Goal: Task Accomplishment & Management: Complete application form

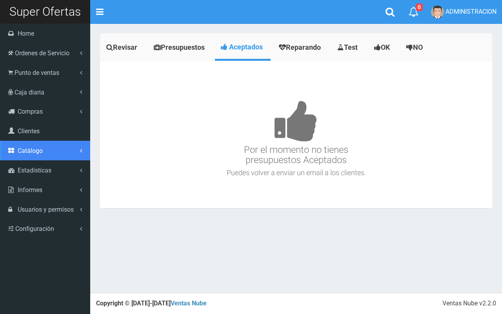
click at [34, 148] on span "Catálogo" at bounding box center [30, 150] width 25 height 7
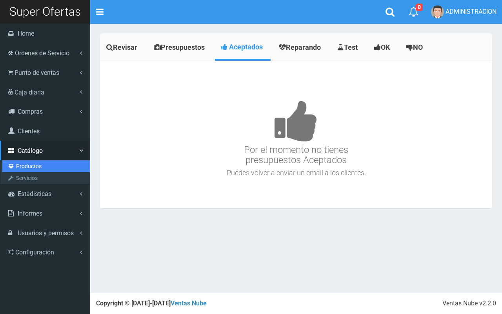
click at [34, 163] on link "Productos" at bounding box center [46, 167] width 88 height 12
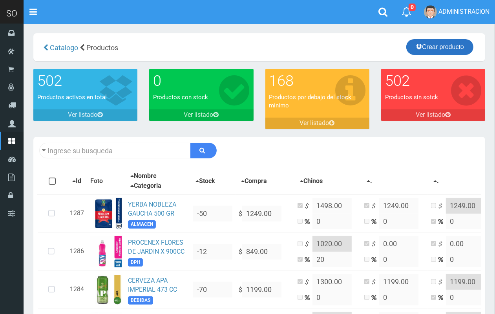
click at [453, 47] on link "Crear producto" at bounding box center [439, 47] width 67 height 16
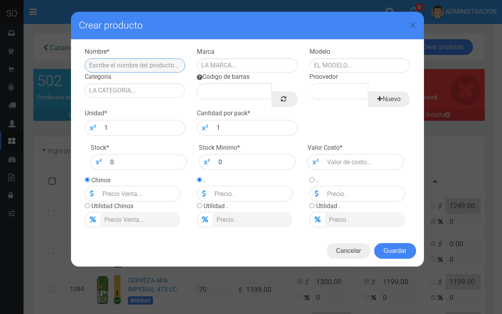
paste input "ALA LIQ P/DILUIR ECO BICARBONATO BOT 500 ML"
type input "ALA LIQ P/DILUIR ECO BICARBONATO BOT 500 ML"
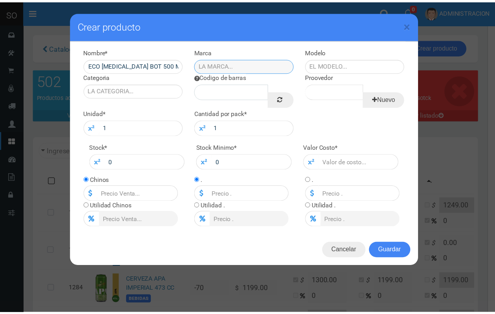
scroll to position [0, 0]
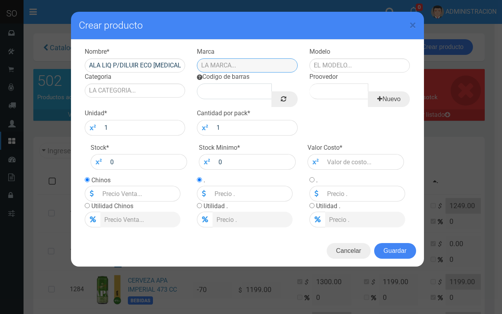
click at [232, 60] on input "text" at bounding box center [247, 65] width 101 height 14
type input "ALA"
click at [343, 71] on input "text" at bounding box center [360, 65] width 101 height 14
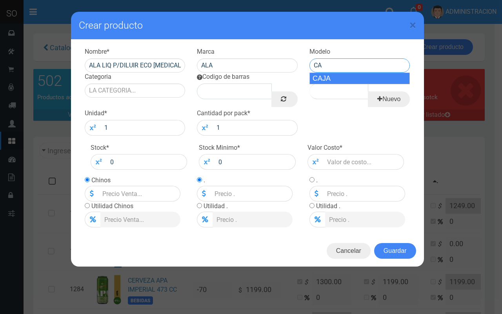
click at [343, 81] on div "CAJA" at bounding box center [360, 79] width 101 height 12
type input "CAJA"
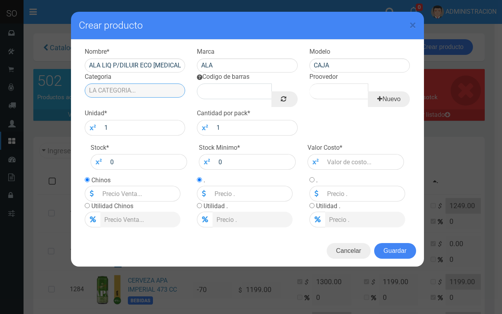
click at [126, 97] on input "Categoria" at bounding box center [135, 91] width 101 height 14
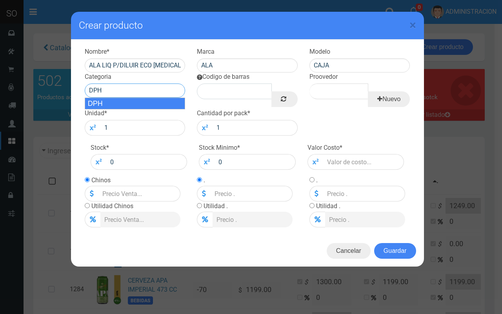
click at [130, 109] on div "DPH" at bounding box center [135, 104] width 101 height 12
type input "DPH"
drag, startPoint x: 281, startPoint y: 99, endPoint x: 303, endPoint y: 97, distance: 22.5
click at [292, 98] on link at bounding box center [285, 99] width 26 height 16
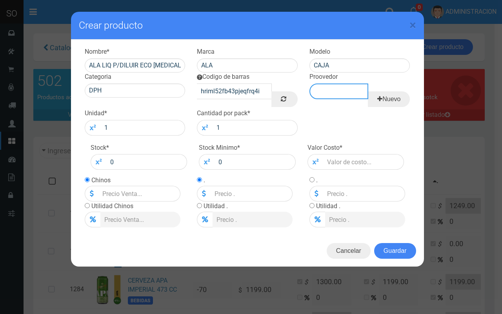
click at [350, 95] on input "Proovedor" at bounding box center [339, 92] width 59 height 16
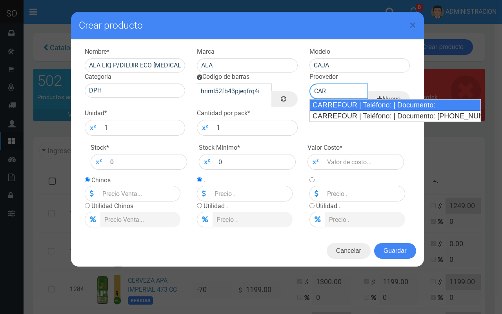
drag, startPoint x: 348, startPoint y: 104, endPoint x: 341, endPoint y: 106, distance: 7.8
click at [344, 106] on div "CARREFOUR | Teléfono: | Documento:" at bounding box center [396, 105] width 172 height 12
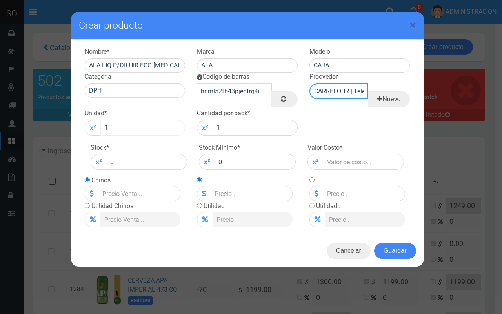
type input "CARREFOUR | Teléfono: | Documento:"
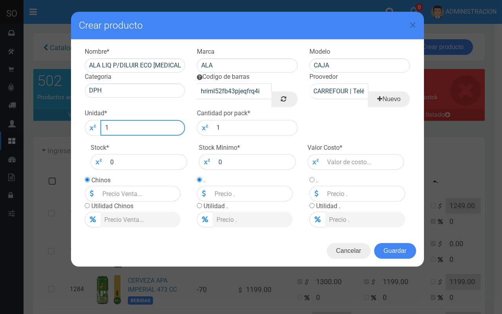
click at [169, 130] on input "1" at bounding box center [142, 128] width 85 height 16
type input "12"
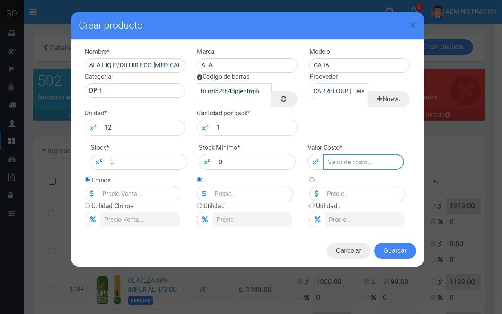
click at [328, 163] on input "number" at bounding box center [363, 162] width 81 height 16
type input "4"
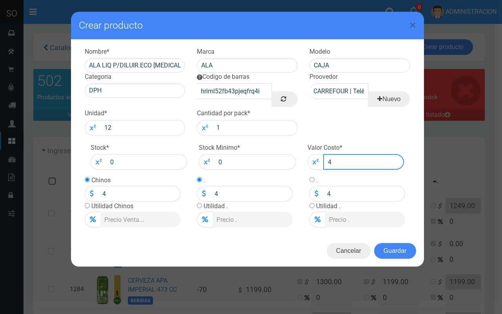
type input "48"
type input "488"
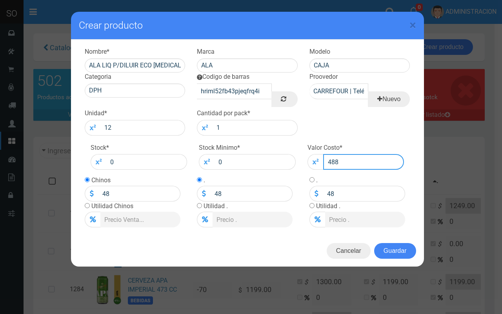
type input "488"
type input "4887"
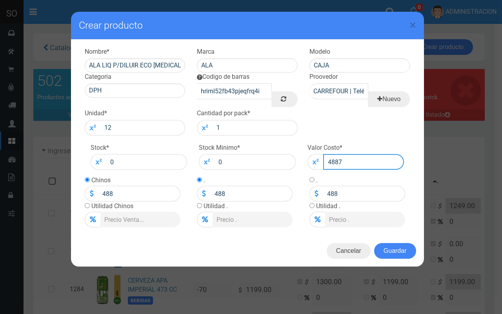
type input "4887"
type input "4887.0"
type input "4887"
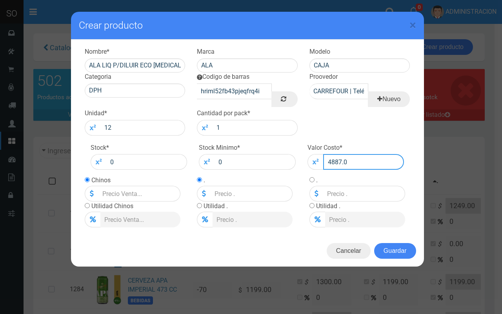
type input "4887"
type input "4887.00"
click at [88, 206] on input "radio" at bounding box center [87, 205] width 5 height 5
radio input "true"
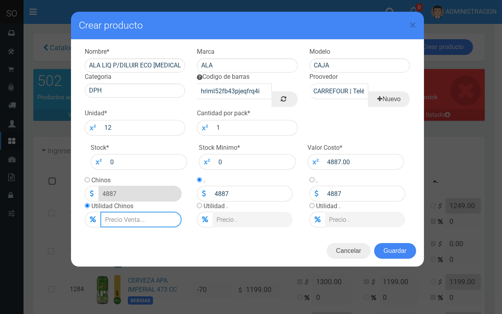
click at [117, 220] on input "Lista de precios" at bounding box center [140, 220] width 81 height 16
type input "2"
type input "4984.74"
type input "20"
type input "5864.4"
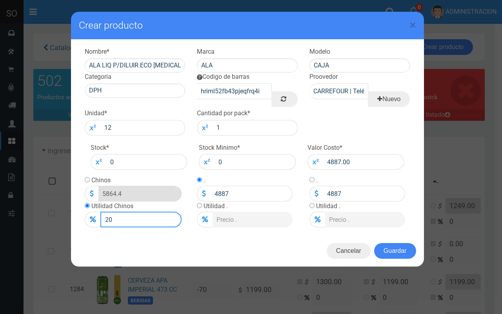
type input "20"
click at [85, 180] on input "radio" at bounding box center [87, 179] width 5 height 5
radio input "true"
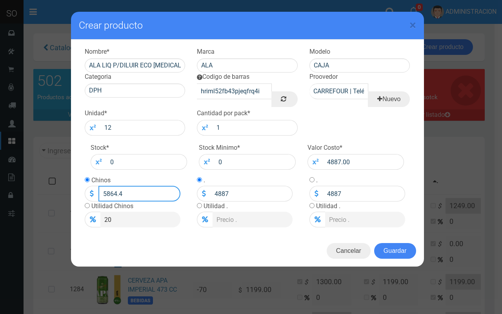
click at [120, 191] on input "5864.4" at bounding box center [140, 194] width 82 height 16
type input "5864.00"
drag, startPoint x: 407, startPoint y: 250, endPoint x: 404, endPoint y: 246, distance: 5.0
click at [406, 247] on button "Guardar" at bounding box center [395, 251] width 42 height 16
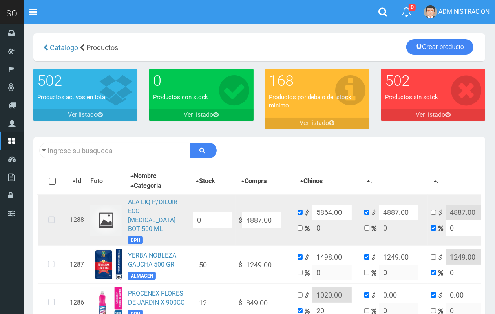
click at [48, 210] on icon at bounding box center [51, 221] width 21 height 26
click at [49, 215] on icon at bounding box center [51, 221] width 21 height 26
drag, startPoint x: 82, startPoint y: 218, endPoint x: 82, endPoint y: 67, distance: 151.1
click at [82, 217] on td "1288" at bounding box center [77, 220] width 20 height 51
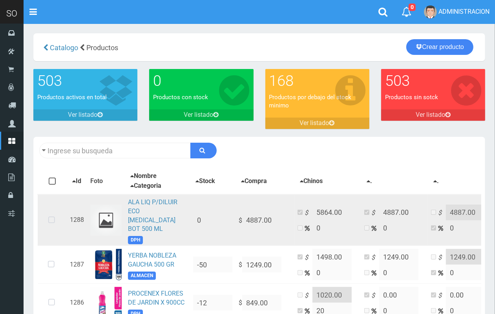
click at [51, 214] on icon at bounding box center [51, 221] width 21 height 26
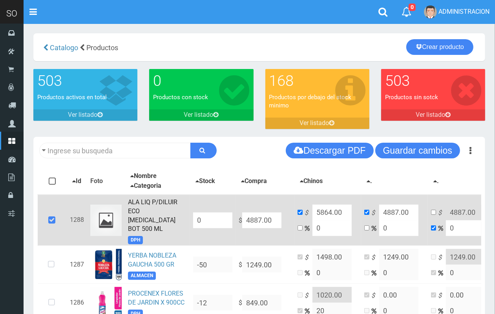
click at [51, 213] on icon at bounding box center [51, 221] width 21 height 26
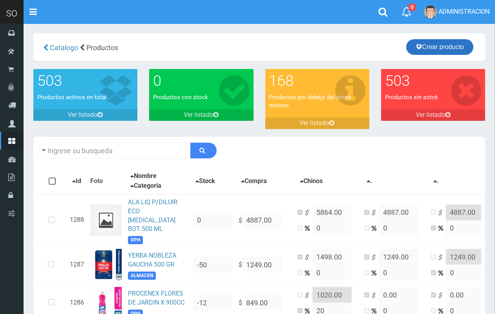
click at [449, 49] on link "Crear producto" at bounding box center [439, 47] width 67 height 16
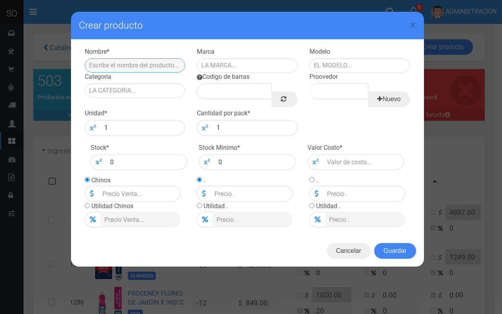
paste input "JABON LIQ ROPA P DILUIR POWR DELUX SKIP BOT X500CC"
type input "JABON LIQ ROPA P DILUIR POWR DELUX SKIP BOT X500CC"
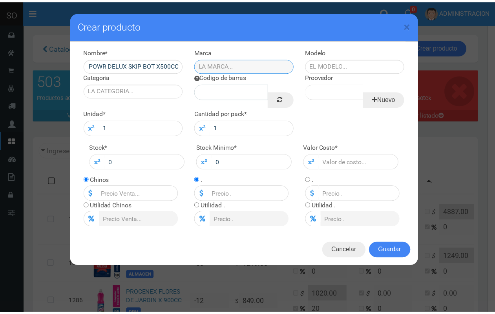
scroll to position [0, 0]
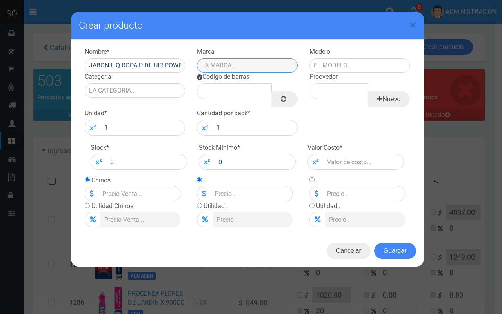
click at [238, 62] on input "text" at bounding box center [247, 65] width 101 height 14
type input "SKIP"
click at [355, 68] on input "text" at bounding box center [360, 65] width 101 height 14
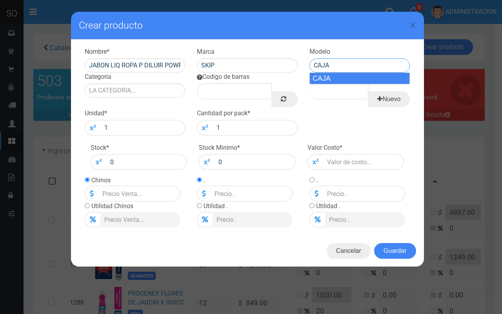
click at [360, 78] on div "CAJA" at bounding box center [360, 79] width 101 height 12
type input "CAJA"
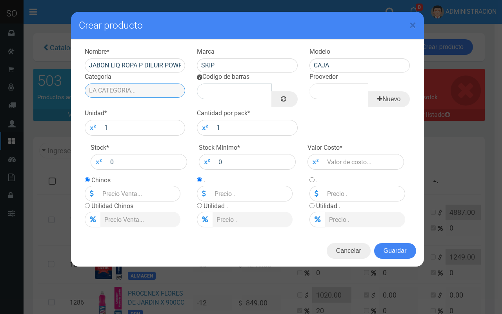
click at [128, 89] on input "Categoria" at bounding box center [135, 91] width 101 height 14
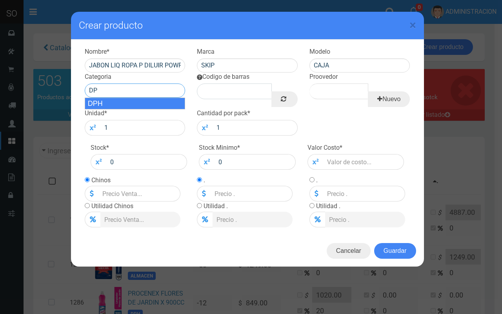
click at [129, 100] on div "DPH" at bounding box center [135, 104] width 101 height 12
type input "DPH"
drag, startPoint x: 284, startPoint y: 103, endPoint x: 297, endPoint y: 97, distance: 14.1
click at [286, 103] on icon at bounding box center [283, 98] width 5 height 11
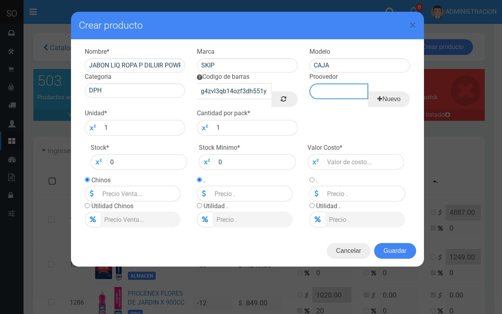
click at [352, 85] on input "Proovedor" at bounding box center [339, 92] width 59 height 16
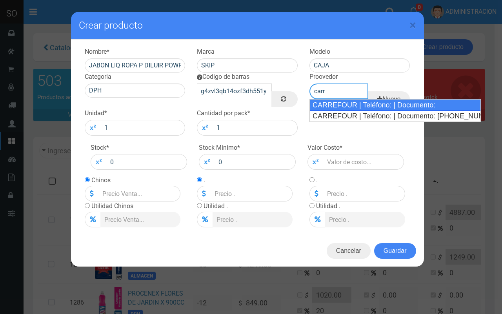
click at [364, 106] on div "CARREFOUR | Teléfono: | Documento:" at bounding box center [396, 105] width 172 height 12
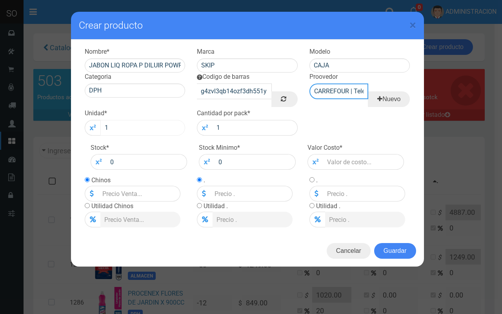
type input "CARREFOUR | Teléfono: | Documento:"
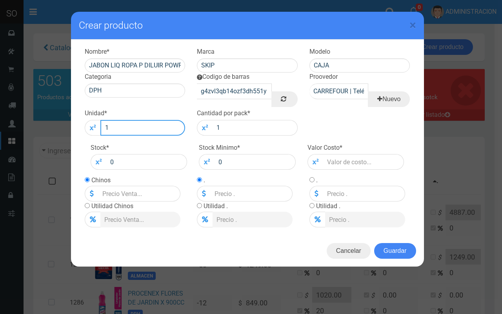
click at [132, 132] on input "1" at bounding box center [142, 128] width 85 height 16
type input "12"
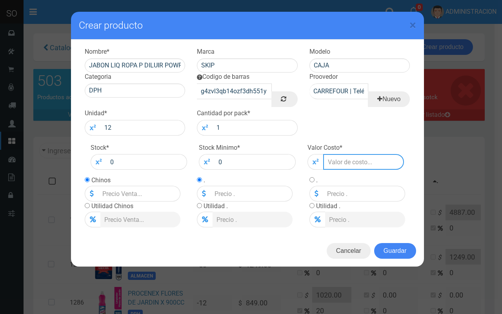
click at [351, 157] on input "number" at bounding box center [363, 162] width 81 height 16
type input "5"
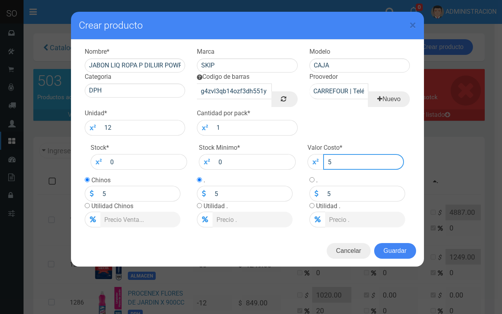
type input "54"
type input "542"
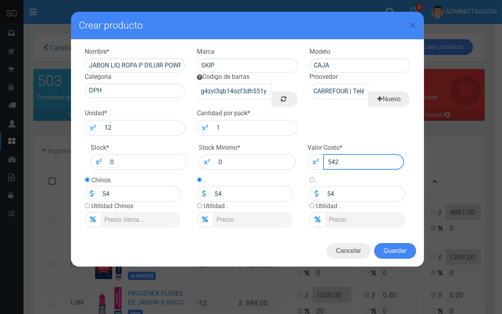
type input "542"
type input "5425"
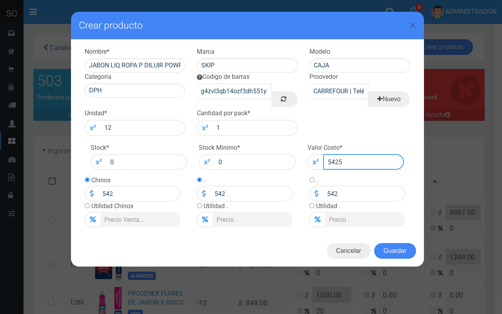
type input "5425"
type input "5425.6"
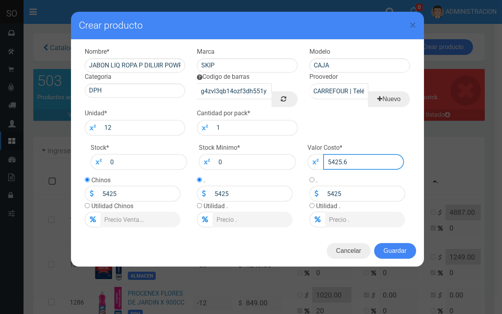
type input "5425.6"
type input "5425.61"
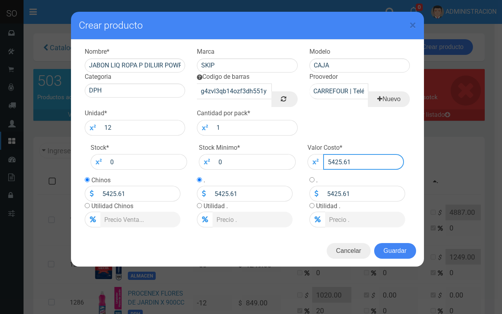
type input "5425.61"
drag, startPoint x: 85, startPoint y: 207, endPoint x: 109, endPoint y: 215, distance: 25.7
click at [86, 207] on input "radio" at bounding box center [87, 205] width 5 height 5
radio input "true"
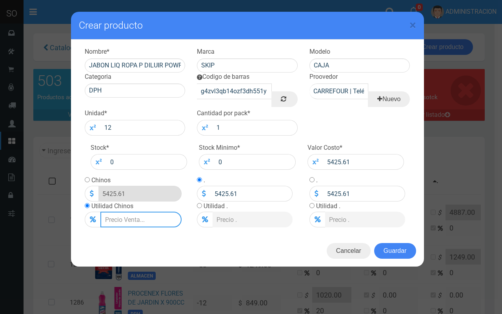
click at [119, 215] on input "Lista de precios" at bounding box center [140, 220] width 81 height 16
type input "2"
type input "5534.1222"
type input "20"
type input "6510.732"
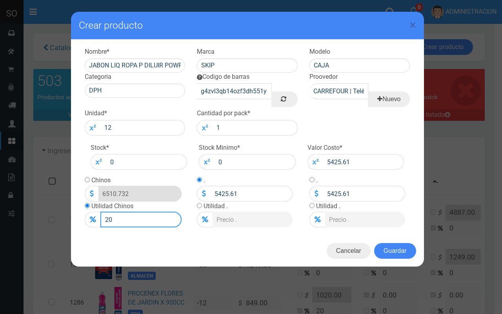
type input "20"
click at [87, 176] on td "Chinos 6510.732" at bounding box center [133, 189] width 96 height 26
click at [88, 179] on input "radio" at bounding box center [87, 179] width 5 height 5
radio input "true"
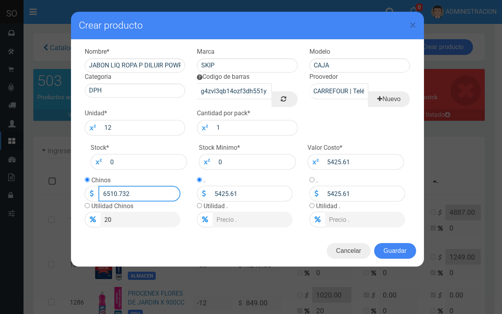
drag, startPoint x: 130, startPoint y: 194, endPoint x: 115, endPoint y: 193, distance: 15.3
click at [115, 193] on input "6510.732" at bounding box center [140, 194] width 82 height 16
type input "6511"
type input "6511.00"
click at [395, 252] on button "Guardar" at bounding box center [395, 251] width 42 height 16
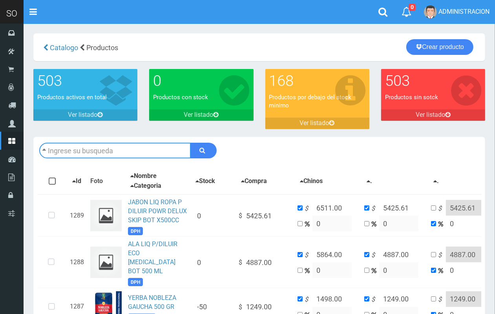
click at [126, 155] on input "text" at bounding box center [115, 151] width 152 height 16
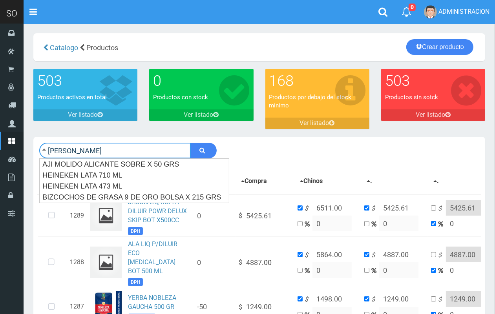
type input "hein"
click at [190, 143] on button "submit" at bounding box center [203, 151] width 26 height 16
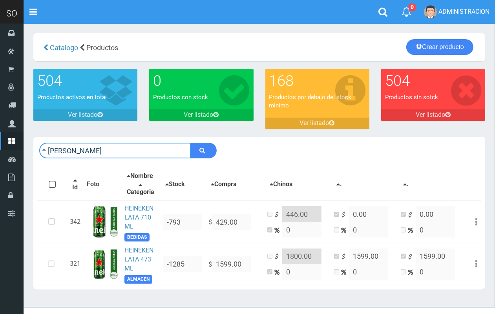
click at [104, 152] on input "[PERSON_NAME]" at bounding box center [115, 151] width 152 height 16
type input "tranque"
click at [190, 143] on button "submit" at bounding box center [203, 151] width 26 height 16
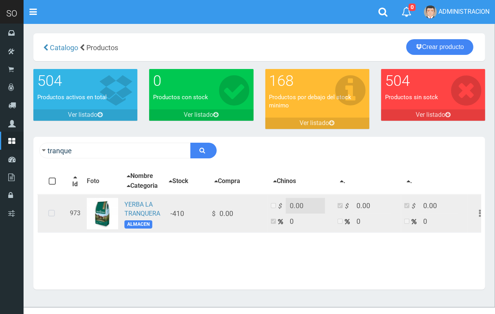
drag, startPoint x: 141, startPoint y: 215, endPoint x: 183, endPoint y: 215, distance: 42.0
click at [144, 214] on td "YERBA LA TRANQUERA ALMACEN" at bounding box center [142, 214] width 42 height 38
click at [143, 212] on link "YERBA LA TRANQUERA" at bounding box center [142, 209] width 36 height 16
click at [54, 217] on icon at bounding box center [51, 214] width 21 height 26
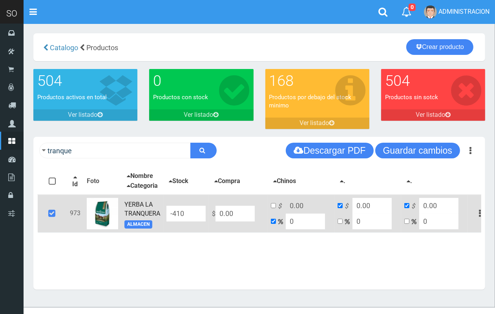
drag, startPoint x: 247, startPoint y: 216, endPoint x: 208, endPoint y: 219, distance: 38.2
click at [209, 218] on td "$ 0.00" at bounding box center [238, 214] width 59 height 38
type input "12"
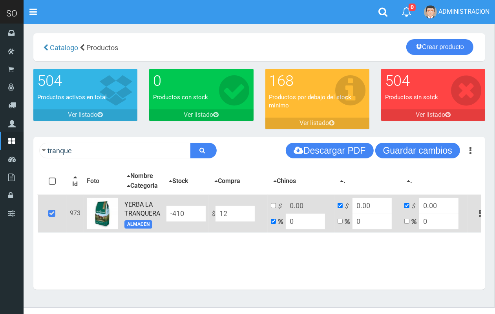
type input "12"
type input "120"
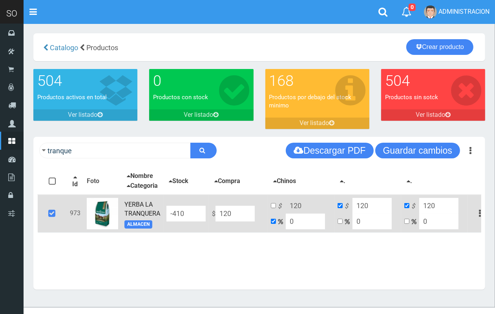
type input "1200"
type input "1200.00"
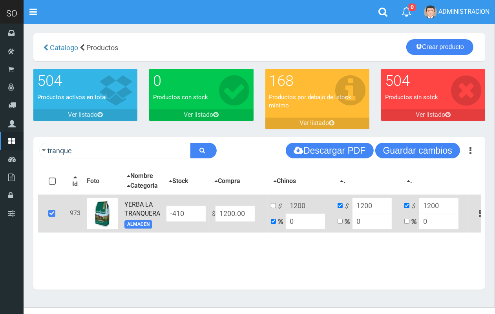
click at [276, 231] on td "$ 1200 0" at bounding box center [301, 214] width 67 height 38
type input "12"
type input "1344"
type input "120"
type input "2640"
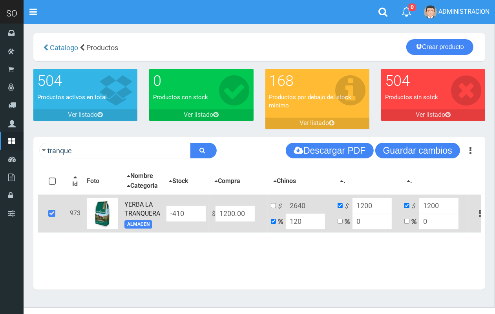
type input "12"
type input "1344"
type input "1"
type input "1212"
type input "1200"
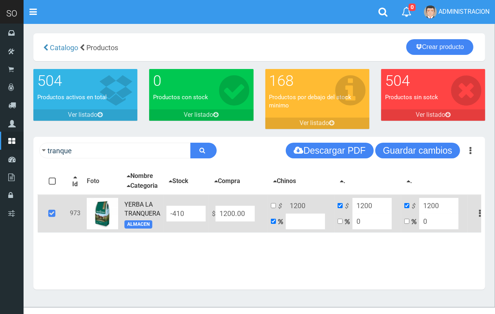
type input "2"
type input "1224"
type input "20"
type input "1440"
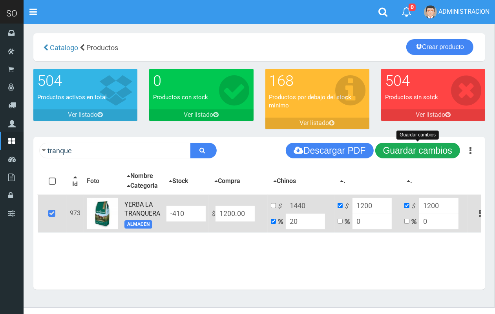
type input "20"
click at [407, 148] on button "Guardar cambios" at bounding box center [417, 151] width 85 height 16
click at [399, 152] on button "Guardar cambios" at bounding box center [417, 151] width 85 height 16
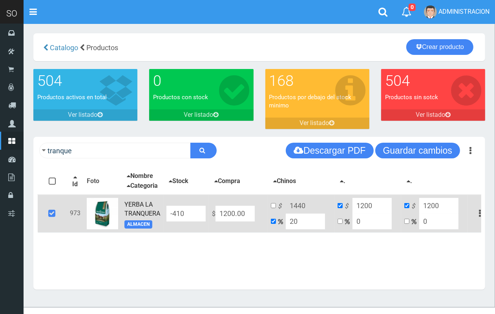
click at [146, 217] on link "YERBA LA TRANQUERA" at bounding box center [142, 209] width 36 height 16
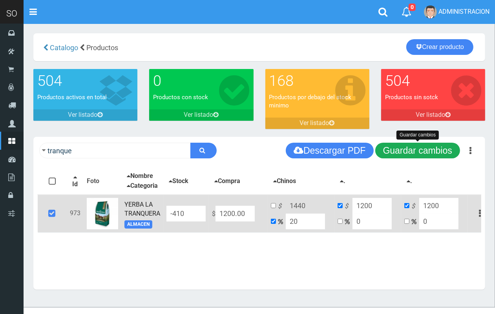
click at [418, 149] on button "Guardar cambios" at bounding box center [417, 151] width 85 height 16
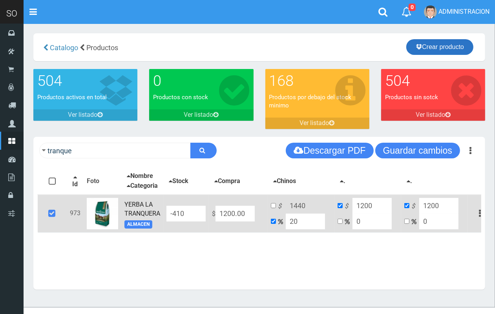
click at [426, 48] on link "Crear producto" at bounding box center [439, 47] width 67 height 16
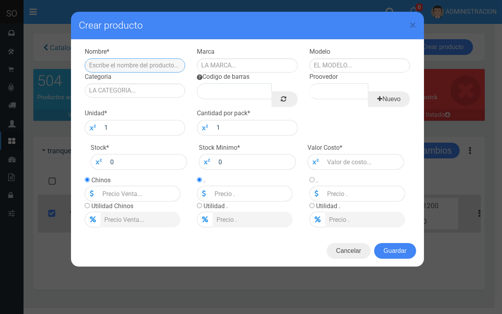
paste input "YERBA LA TRANQUERA 500 GR"
drag, startPoint x: 177, startPoint y: 63, endPoint x: 155, endPoint y: 66, distance: 22.2
click at [155, 66] on input "YERBA LA TRANQUERA 500 GR" at bounding box center [135, 65] width 101 height 14
type input "YERBA LA TRANQUERA1 KG"
click at [246, 62] on input "text" at bounding box center [247, 65] width 101 height 14
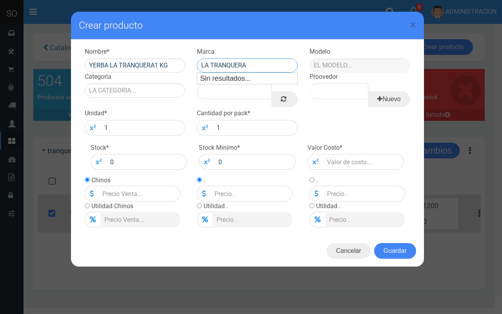
type input "LA TRANQUERA"
click at [362, 65] on input "text" at bounding box center [360, 65] width 101 height 14
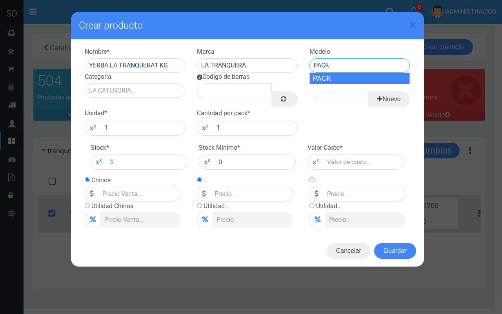
click at [360, 77] on div "PACK" at bounding box center [360, 79] width 101 height 12
type input "PACK"
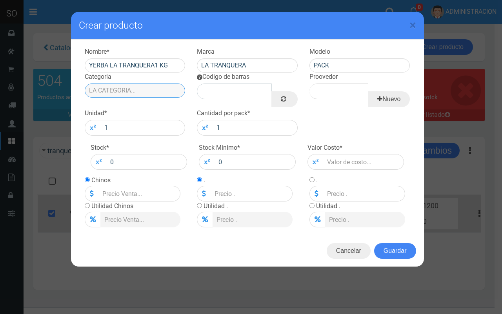
click at [152, 88] on input "Categoria" at bounding box center [135, 91] width 101 height 14
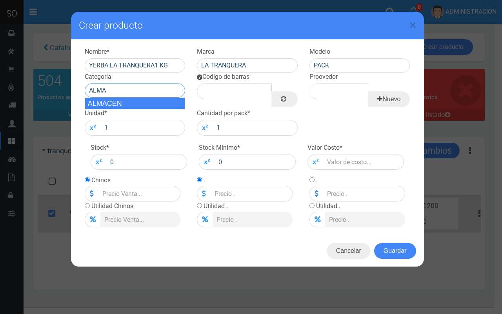
drag, startPoint x: 166, startPoint y: 102, endPoint x: 173, endPoint y: 102, distance: 7.9
click at [166, 102] on div "ALMACEN" at bounding box center [135, 104] width 101 height 12
type input "ALMACEN"
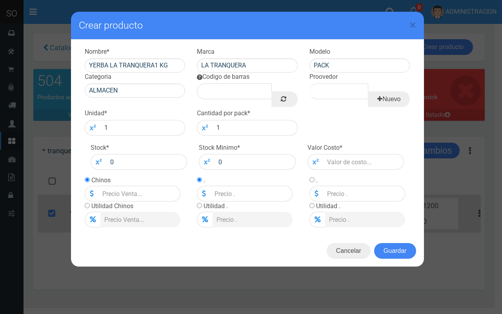
drag, startPoint x: 287, startPoint y: 99, endPoint x: 301, endPoint y: 100, distance: 14.2
click at [290, 100] on link at bounding box center [285, 99] width 26 height 16
click at [344, 95] on input "Proovedor" at bounding box center [339, 92] width 59 height 16
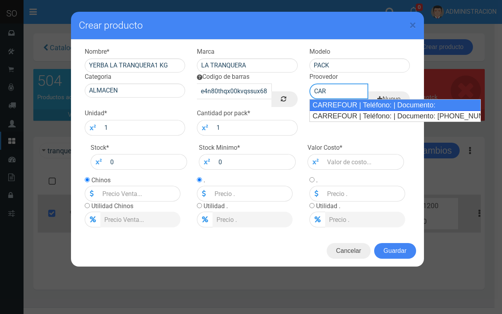
click at [344, 102] on div "CARREFOUR | Teléfono: | Documento:" at bounding box center [396, 105] width 172 height 12
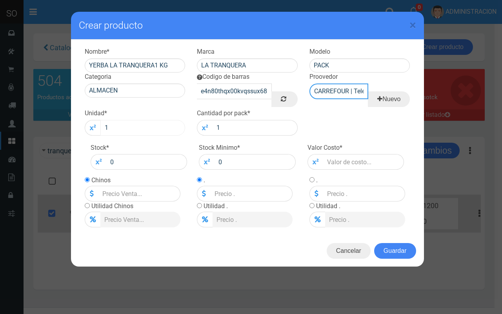
type input "CARREFOUR | Teléfono: | Documento:"
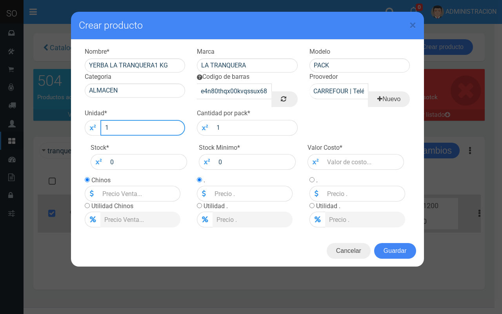
click at [181, 124] on input "1" at bounding box center [142, 128] width 85 height 16
type input "10"
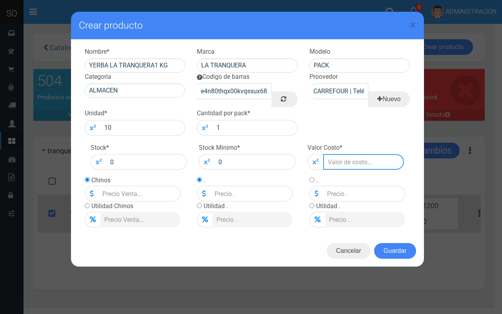
click at [367, 159] on input "number" at bounding box center [363, 162] width 81 height 16
type input "2"
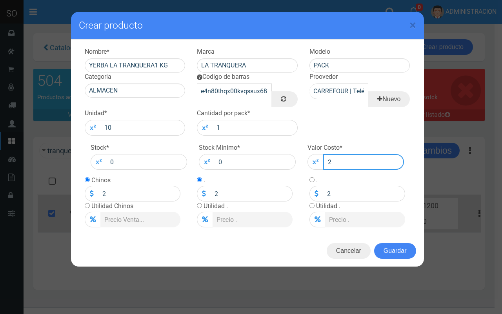
type input "24"
type input "240"
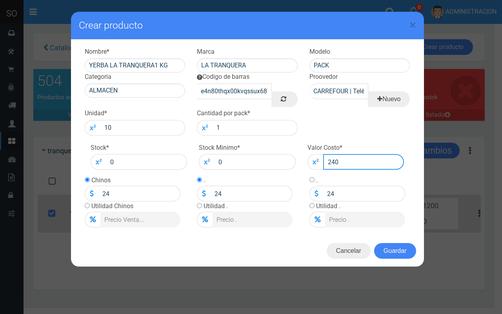
type input "240"
type input "2400"
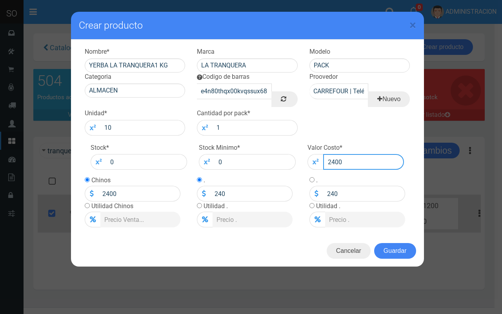
type input "2400"
type input "2400.0"
type input "2400"
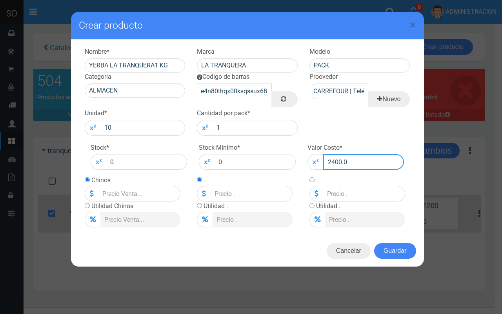
type input "2400"
type input "2400.00"
click at [87, 203] on td "Utilidad Chinos" at bounding box center [133, 215] width 96 height 26
click at [83, 205] on div "Chinos 2400 Utilidad Chinos" at bounding box center [135, 202] width 113 height 52
click at [84, 205] on div "Chinos 2400 Utilidad Chinos" at bounding box center [135, 202] width 113 height 52
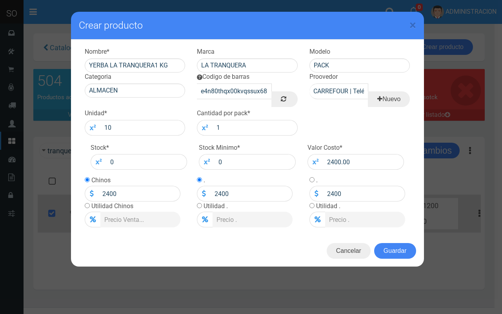
click at [90, 208] on td "Utilidad Chinos" at bounding box center [133, 215] width 96 height 26
click at [87, 207] on input "radio" at bounding box center [87, 205] width 5 height 5
radio input "true"
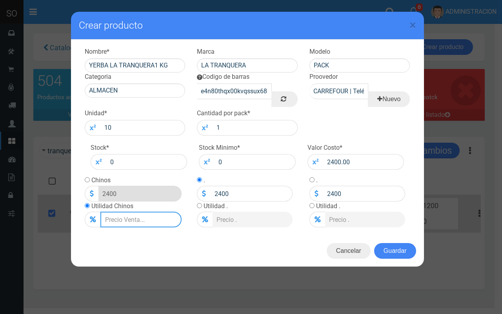
click at [144, 227] on input "Lista de precios" at bounding box center [140, 220] width 81 height 16
type input "2"
type input "2448"
type input "20"
type input "2880"
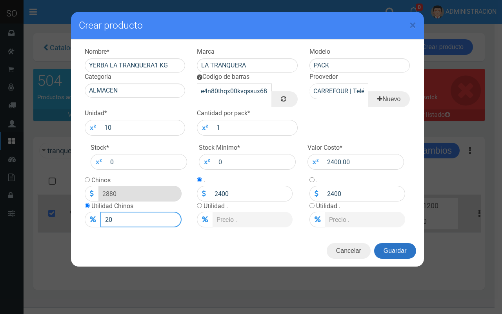
type input "20"
click at [391, 253] on button "Guardar" at bounding box center [395, 251] width 42 height 16
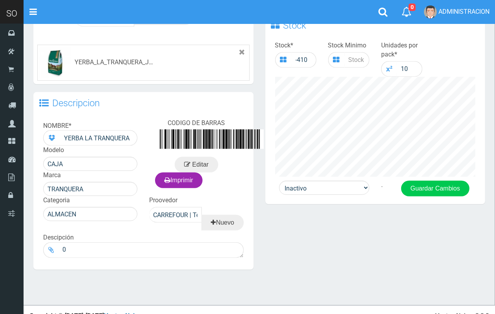
scroll to position [270, 0]
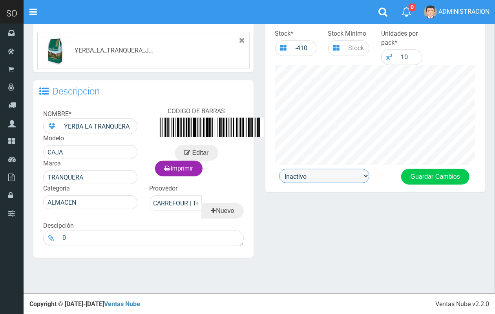
click at [319, 179] on select "Activo Inactivo" at bounding box center [324, 176] width 90 height 14
select select "1"
click at [279, 169] on select "Activo Inactivo" at bounding box center [324, 176] width 90 height 14
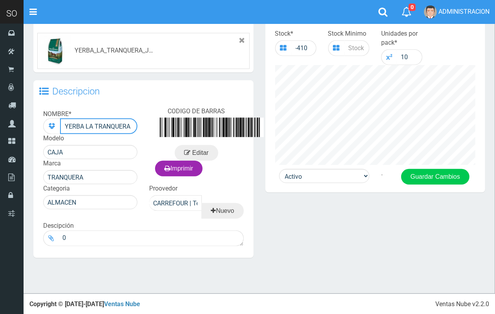
drag, startPoint x: 104, startPoint y: 130, endPoint x: 116, endPoint y: 128, distance: 12.1
click at [105, 130] on input "YERBA LA TRANQUERA" at bounding box center [98, 127] width 77 height 16
click at [130, 122] on input "YERBA LA TRANQUERA" at bounding box center [98, 127] width 77 height 16
type input "YERBA LA TRANQUERA 500 GR"
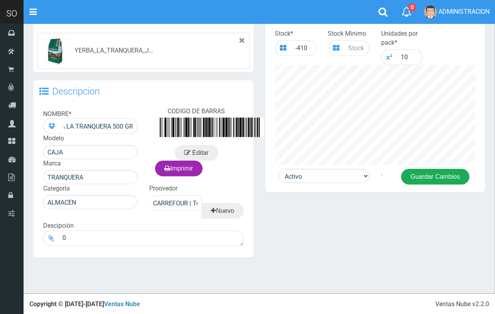
click at [429, 180] on button "Guardar Cambios" at bounding box center [435, 177] width 68 height 16
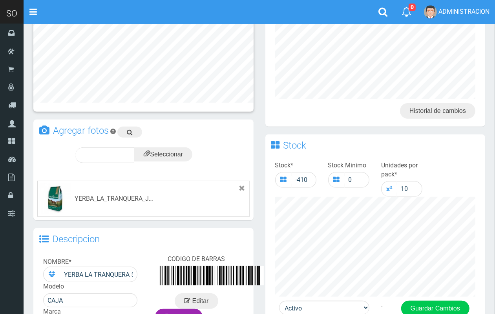
scroll to position [286, 0]
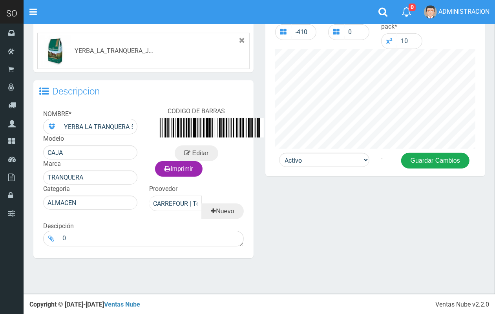
click at [436, 162] on button "Guardar Cambios" at bounding box center [435, 161] width 68 height 16
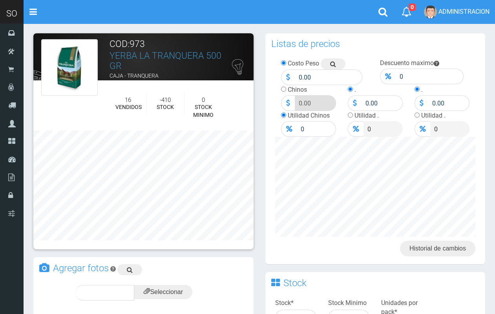
scroll to position [286, 0]
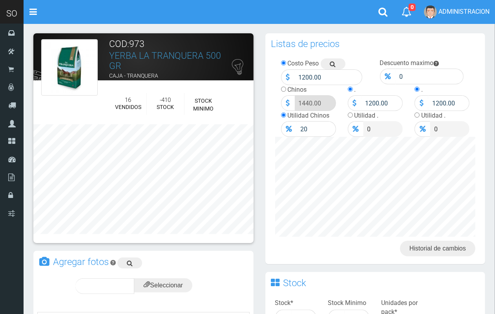
drag, startPoint x: 124, startPoint y: 64, endPoint x: 106, endPoint y: 50, distance: 22.1
click at [106, 50] on div "COD:973 YERBA LA TRANQUERA 500 GR CAJA - TRANQUERA ALMACEN" at bounding box center [166, 66] width 124 height 54
copy link "YERBA LA TRANQUERA 500 GR"
